Goal: Task Accomplishment & Management: Manage account settings

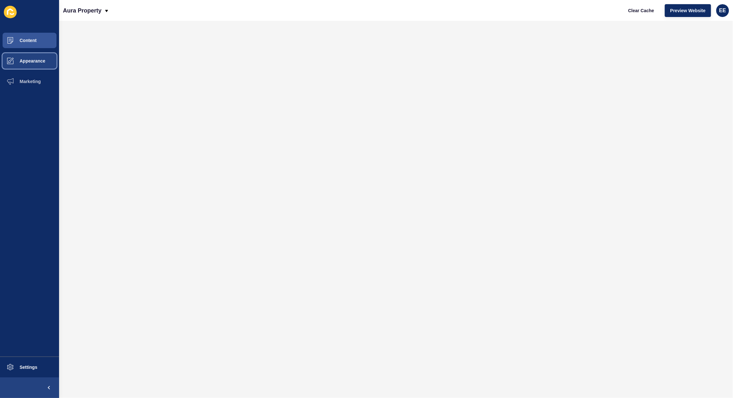
click at [30, 63] on span "Appearance" at bounding box center [22, 60] width 46 height 5
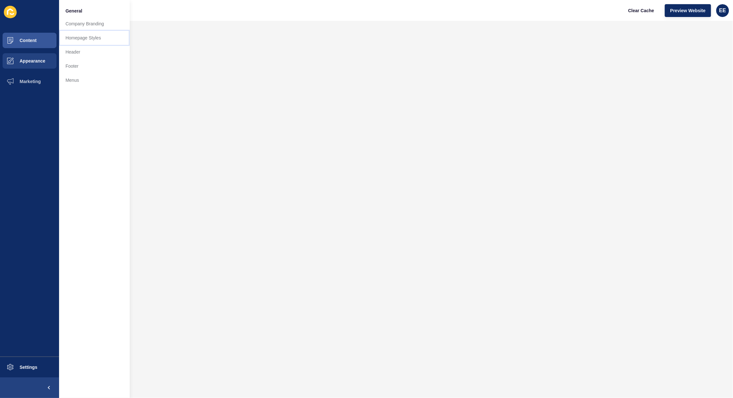
click at [87, 37] on link "Homepage Styles" at bounding box center [94, 38] width 71 height 14
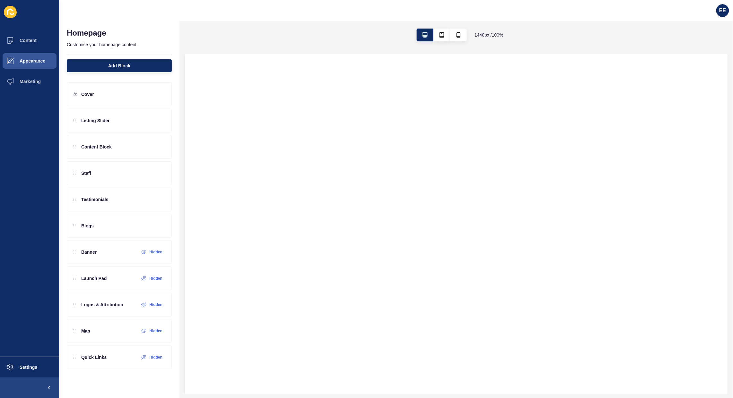
click at [445, 224] on div at bounding box center [456, 224] width 543 height 340
click at [723, 11] on span "EE" at bounding box center [722, 10] width 7 height 6
click at [696, 55] on link "Logout" at bounding box center [707, 53] width 47 height 14
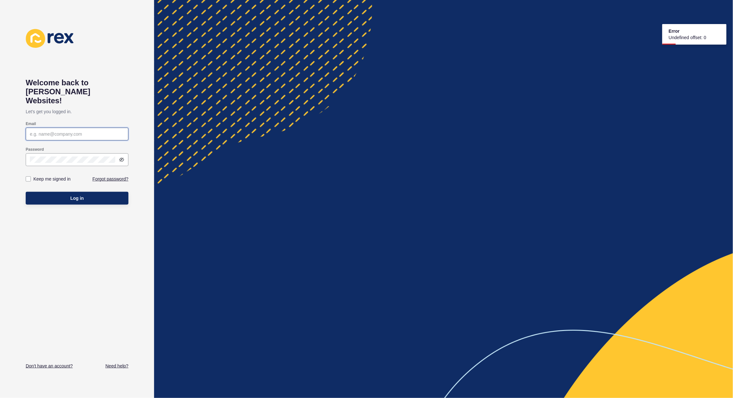
type input "[PERSON_NAME][EMAIL_ADDRESS][PERSON_NAME][DOMAIN_NAME]"
click at [63, 192] on button "Log in" at bounding box center [77, 198] width 103 height 13
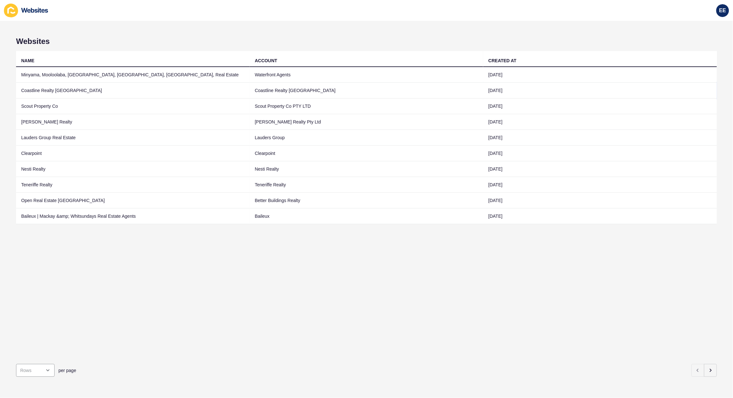
click at [42, 91] on td "Coastline Realty WA" at bounding box center [133, 91] width 234 height 16
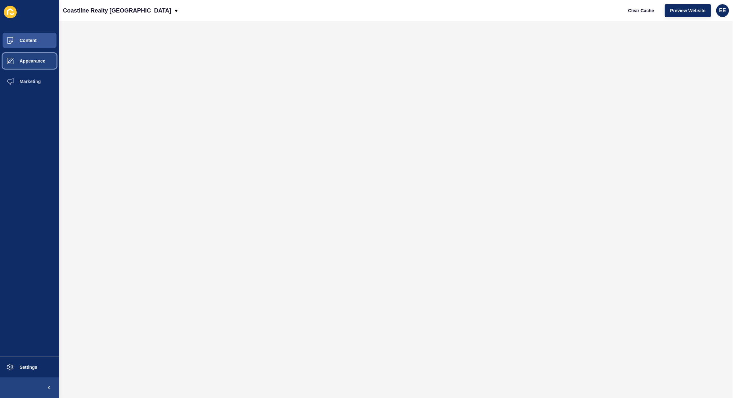
click at [31, 59] on span "Appearance" at bounding box center [22, 60] width 46 height 5
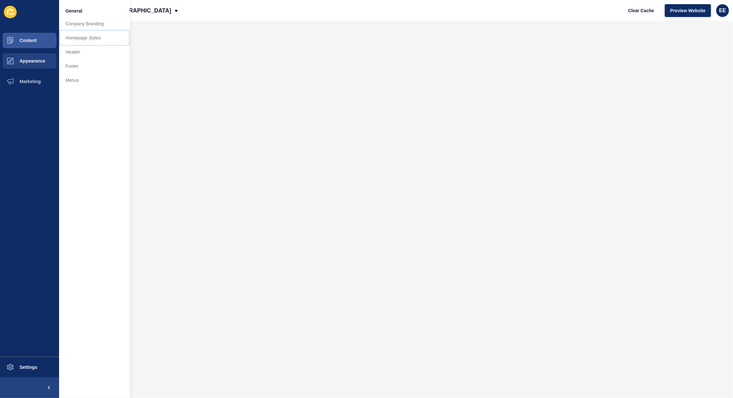
click at [74, 36] on link "Homepage Styles" at bounding box center [94, 38] width 71 height 14
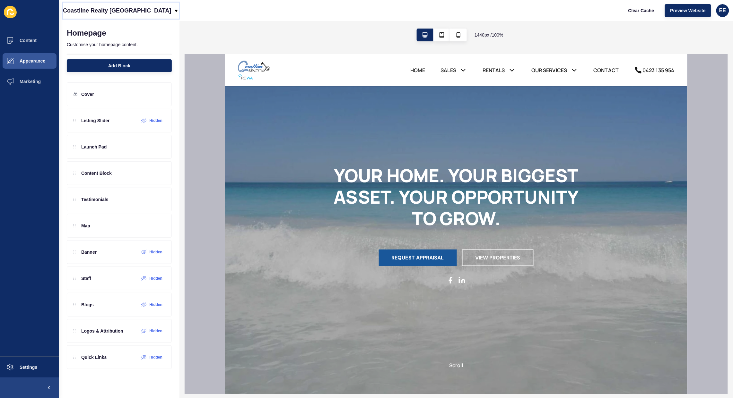
click at [174, 8] on icon at bounding box center [176, 10] width 5 height 5
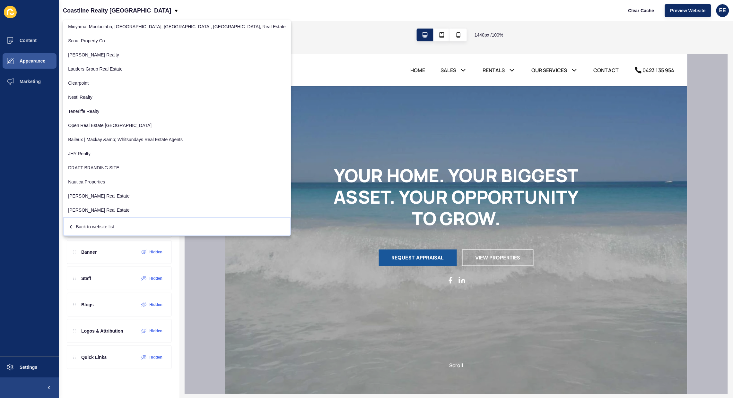
click at [115, 223] on div "Back to website list" at bounding box center [177, 227] width 218 height 12
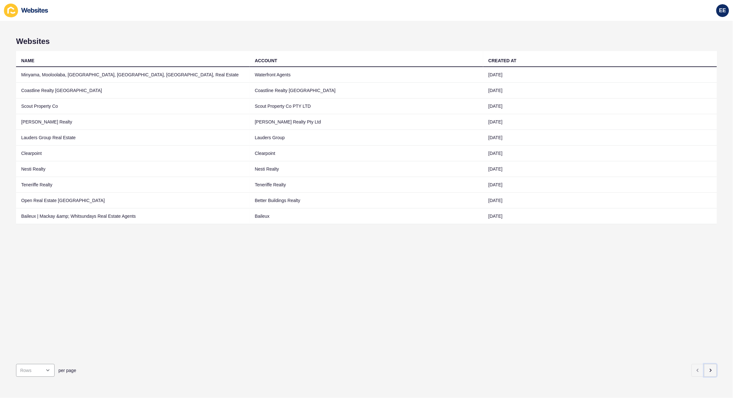
click at [708, 368] on icon "button" at bounding box center [710, 370] width 5 height 5
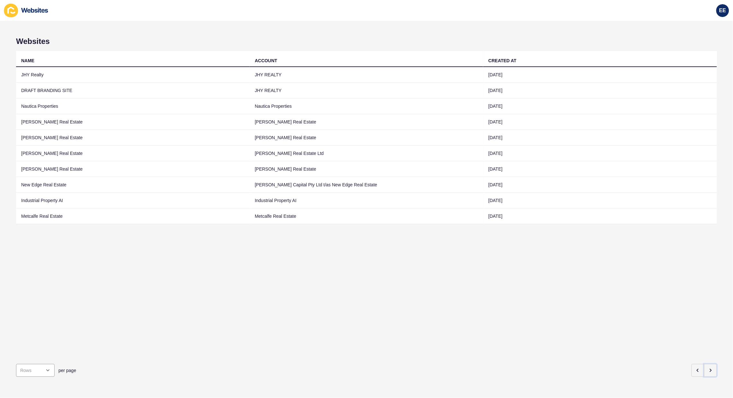
click at [708, 368] on icon "button" at bounding box center [710, 370] width 5 height 5
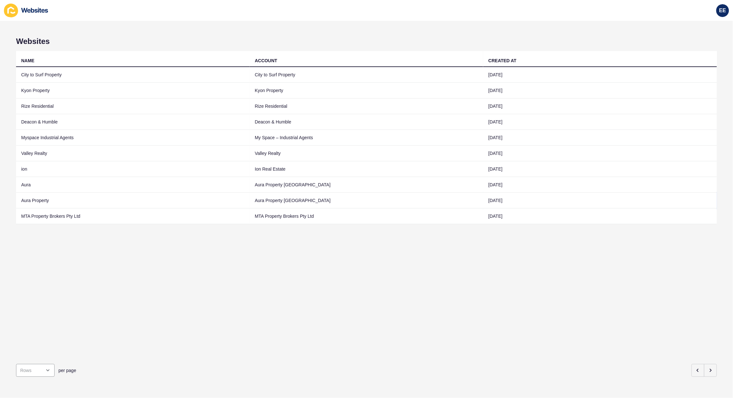
click at [41, 202] on td "Aura Property" at bounding box center [133, 201] width 234 height 16
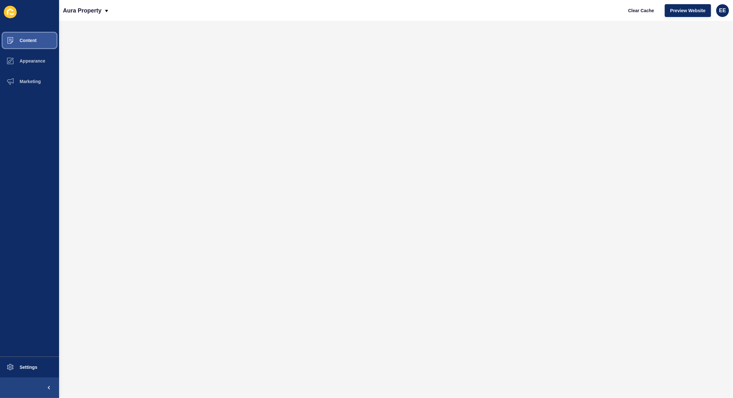
click at [31, 46] on button "Content" at bounding box center [29, 40] width 59 height 21
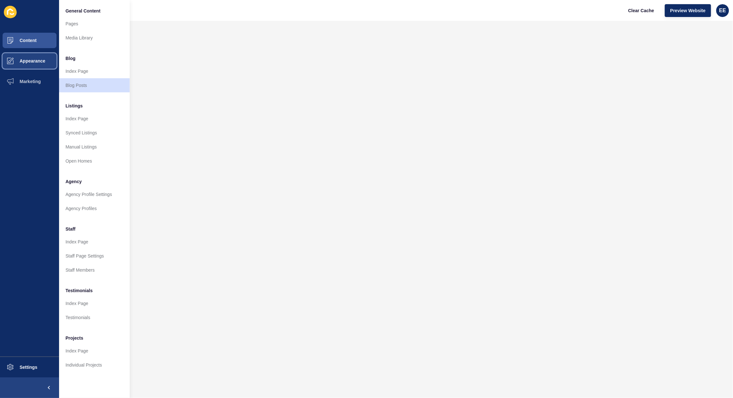
click at [34, 60] on span "Appearance" at bounding box center [22, 60] width 46 height 5
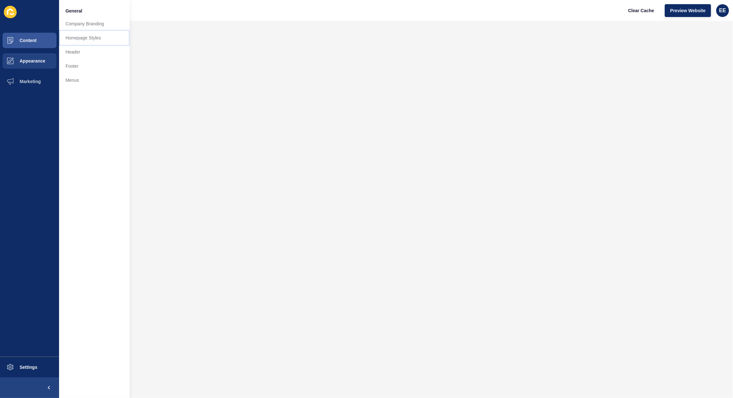
click at [75, 39] on link "Homepage Styles" at bounding box center [94, 38] width 71 height 14
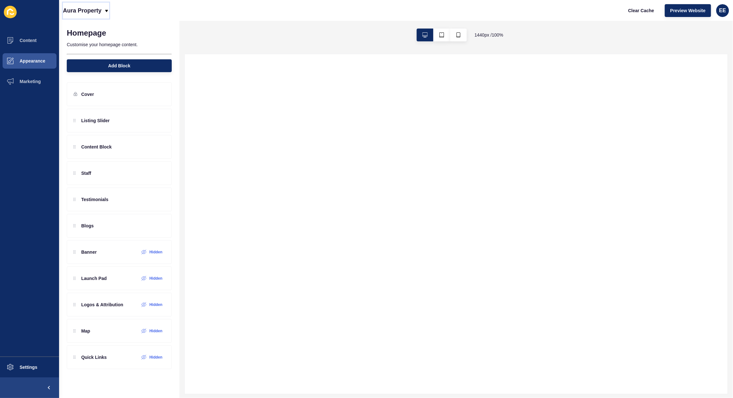
click at [106, 9] on icon at bounding box center [106, 10] width 5 height 5
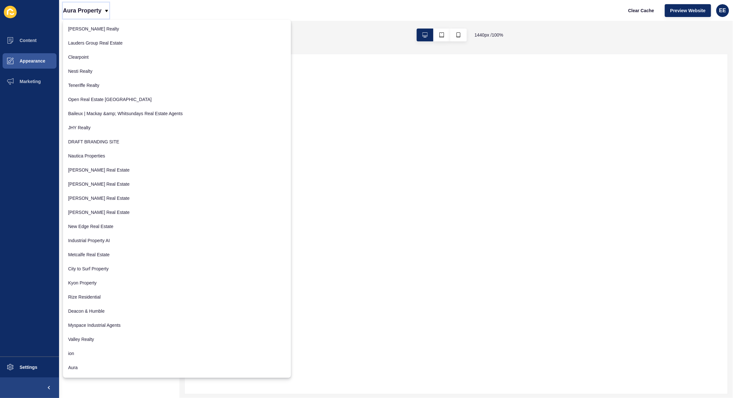
scroll to position [70, 0]
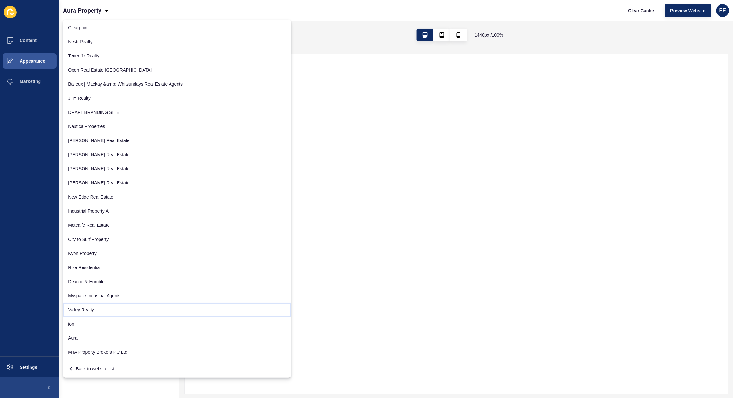
click at [111, 311] on link "Valley Realty" at bounding box center [177, 310] width 228 height 14
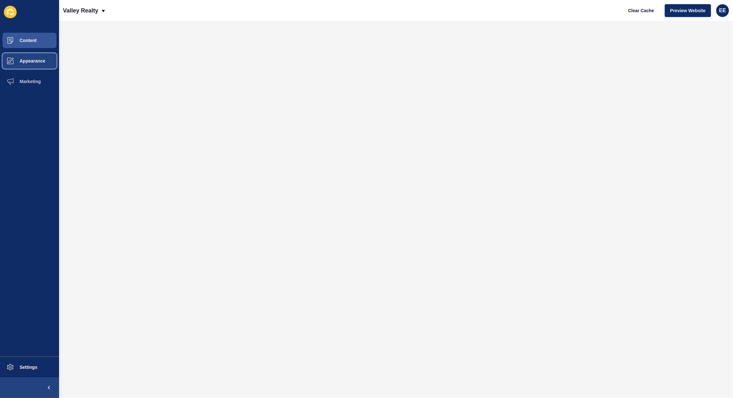
click at [31, 63] on span "Appearance" at bounding box center [22, 60] width 46 height 5
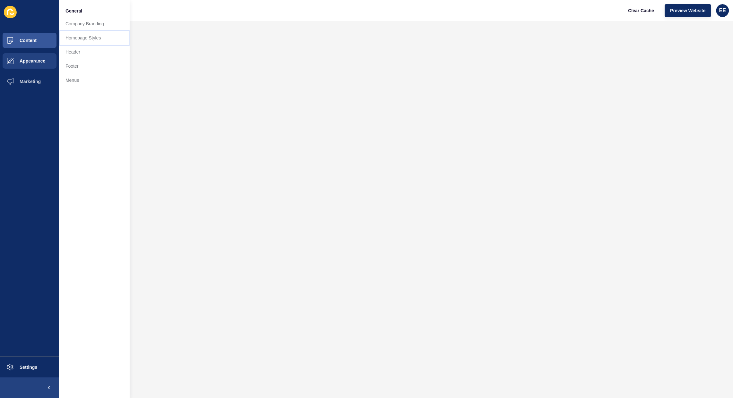
click at [81, 39] on link "Homepage Styles" at bounding box center [94, 38] width 71 height 14
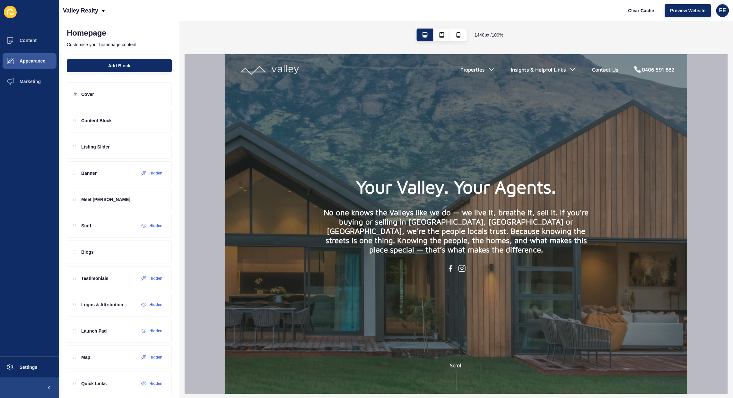
click at [108, 12] on div "Valley Realty Clear Cache Preview Website EE" at bounding box center [396, 10] width 674 height 21
click at [100, 11] on div "Valley Realty" at bounding box center [84, 11] width 43 height 16
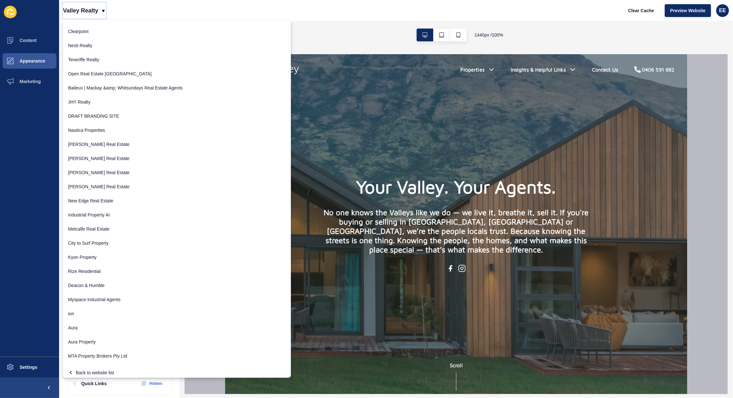
scroll to position [70, 0]
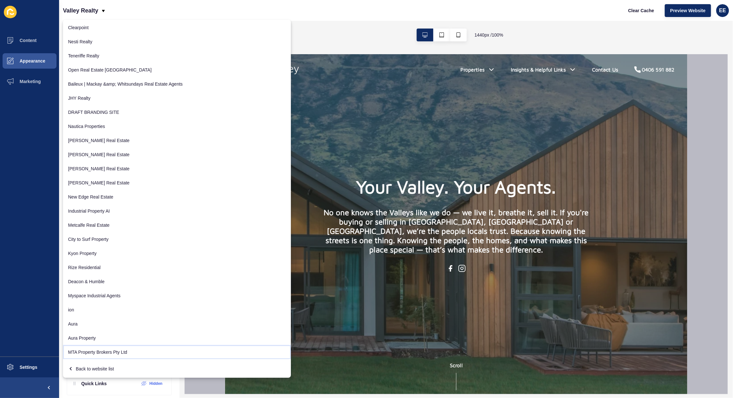
click at [94, 350] on link "MTA Property Brokers Pty Ltd" at bounding box center [177, 353] width 228 height 14
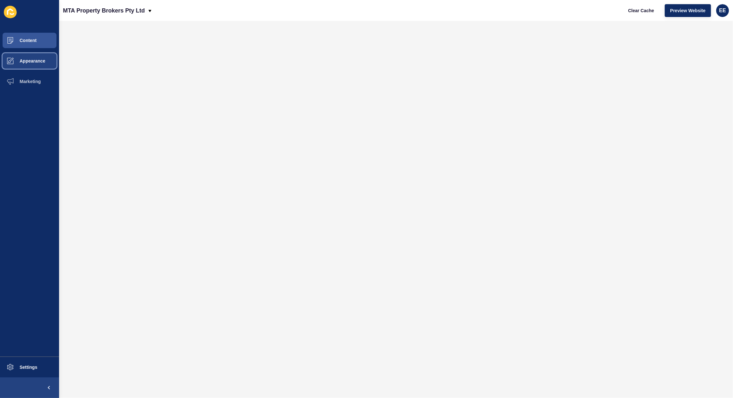
click at [32, 59] on span "Appearance" at bounding box center [22, 60] width 46 height 5
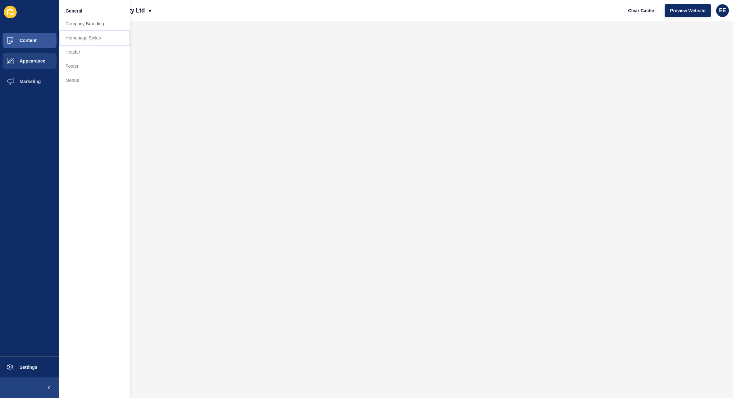
click at [87, 37] on link "Homepage Styles" at bounding box center [94, 38] width 71 height 14
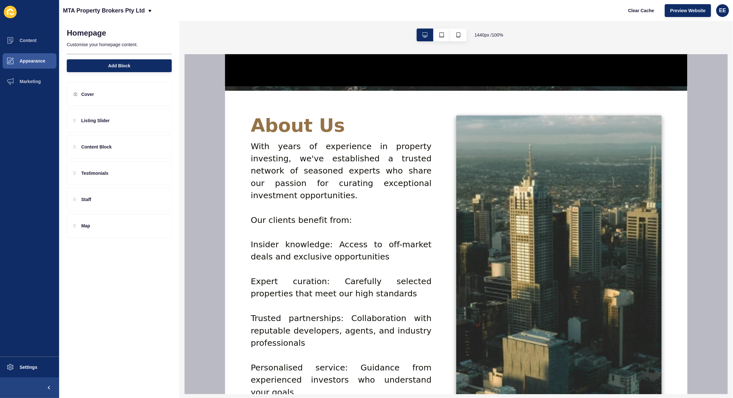
scroll to position [201, 0]
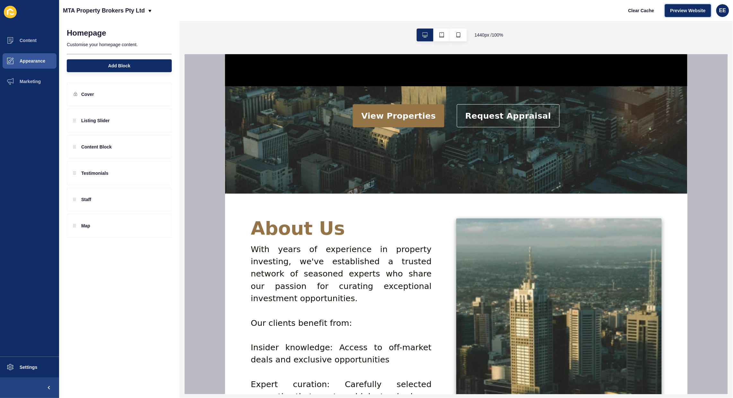
click at [687, 13] on span "Preview Website" at bounding box center [687, 10] width 35 height 6
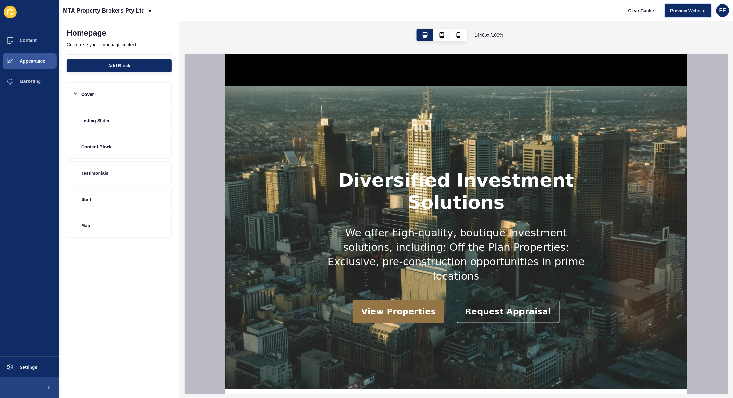
scroll to position [0, 0]
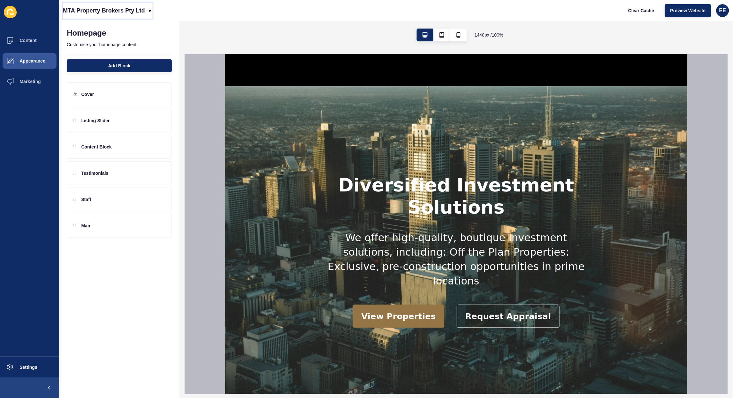
click at [95, 11] on p "MTA Property Brokers Pty Ltd" at bounding box center [104, 11] width 82 height 16
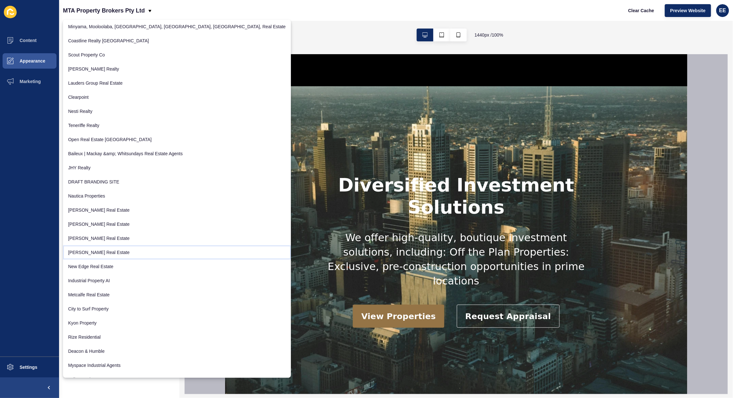
click at [101, 253] on link "Donnelly Real Estate" at bounding box center [177, 253] width 228 height 14
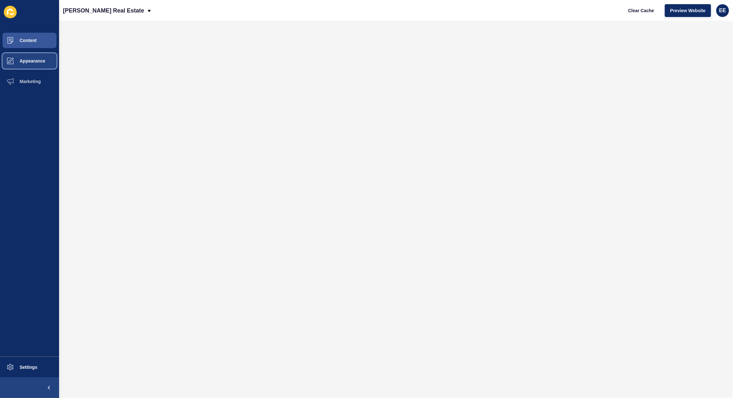
click at [28, 59] on span "Appearance" at bounding box center [22, 60] width 46 height 5
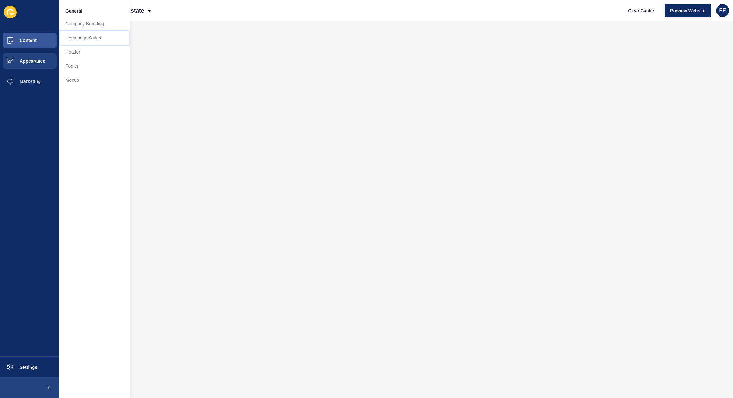
click at [89, 35] on link "Homepage Styles" at bounding box center [94, 38] width 71 height 14
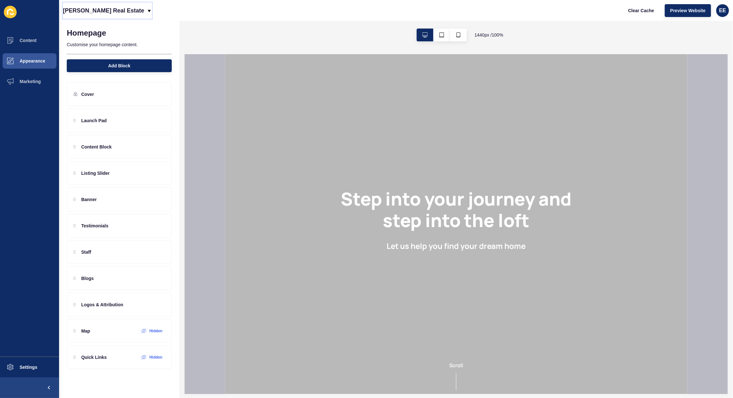
click at [118, 7] on p "Donnelly Real Estate" at bounding box center [103, 11] width 81 height 16
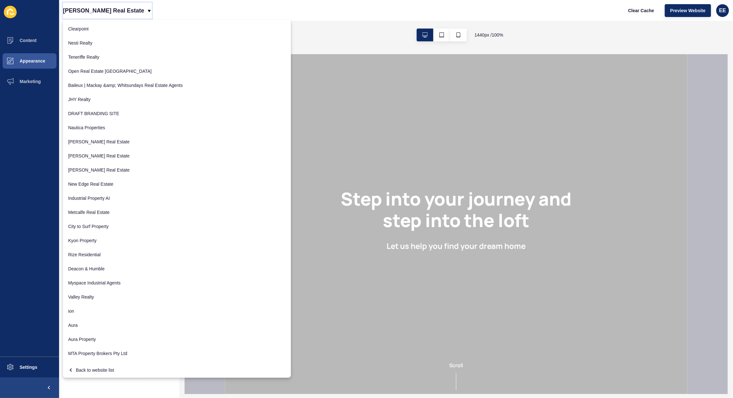
scroll to position [70, 0]
click at [100, 253] on link "Rize Residential" at bounding box center [177, 254] width 228 height 14
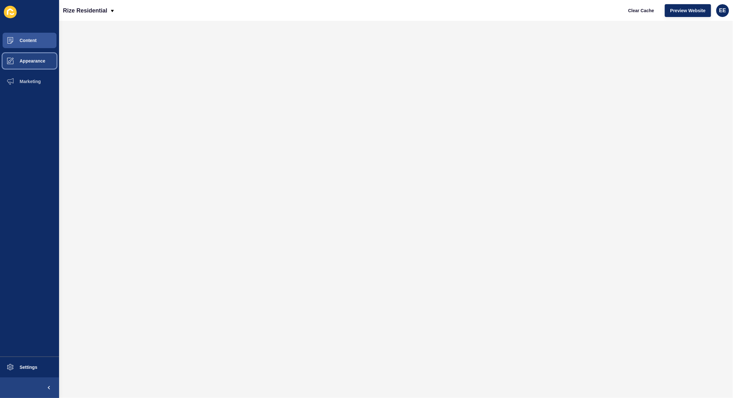
click at [23, 61] on span "Appearance" at bounding box center [22, 60] width 46 height 5
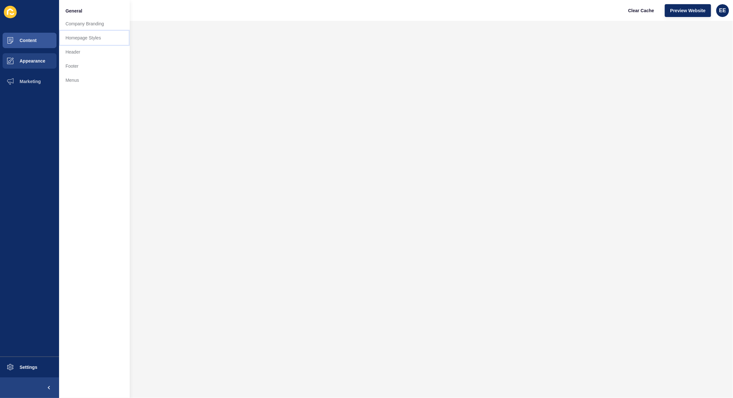
click at [80, 35] on link "Homepage Styles" at bounding box center [94, 38] width 71 height 14
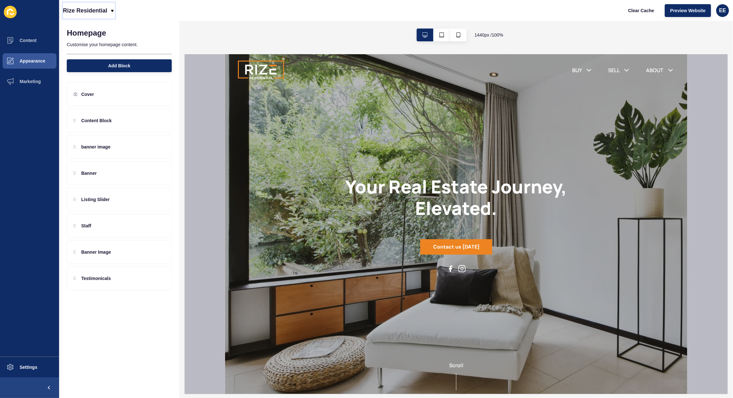
click at [98, 8] on p "Rize Residential" at bounding box center [85, 11] width 44 height 16
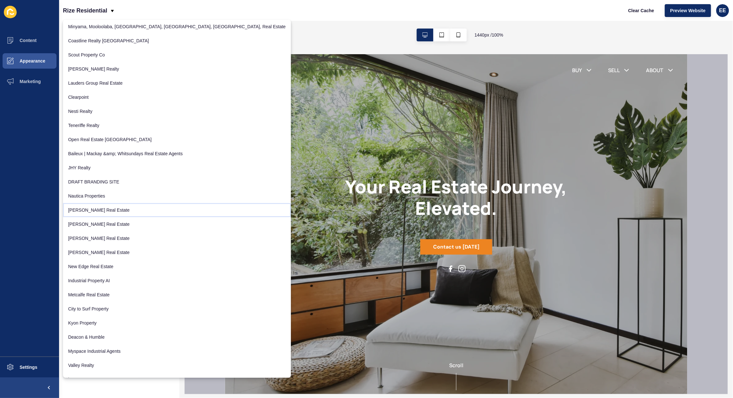
click at [85, 211] on link "Hoskins Real Estate" at bounding box center [177, 210] width 228 height 14
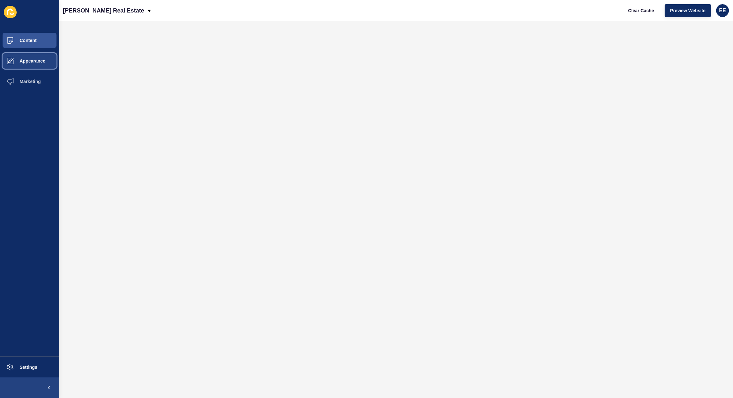
click at [25, 61] on span "Appearance" at bounding box center [22, 60] width 46 height 5
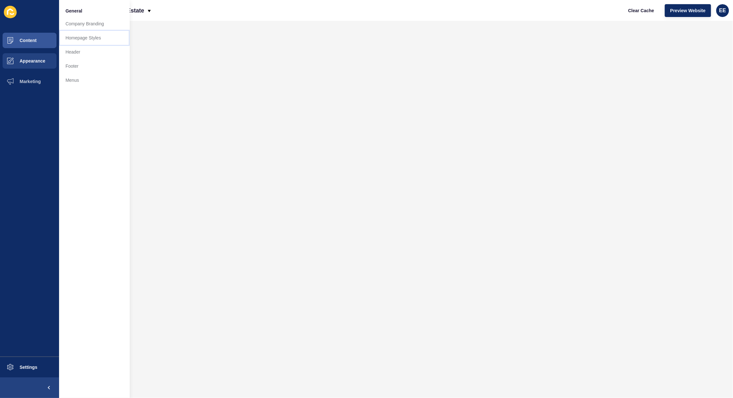
click at [69, 38] on link "Homepage Styles" at bounding box center [94, 38] width 71 height 14
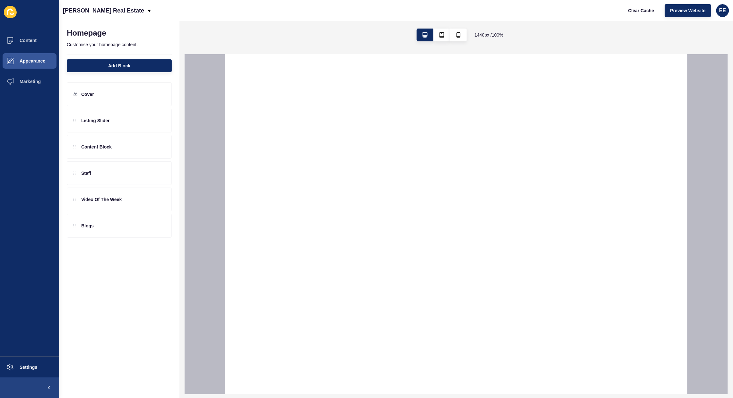
select select
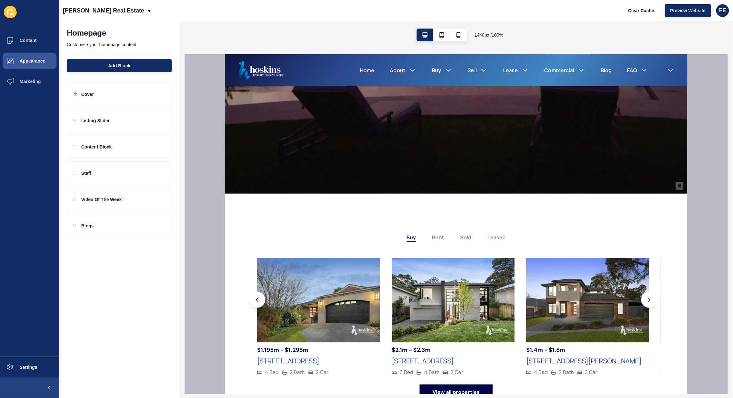
scroll to position [241, 0]
